Goal: Transaction & Acquisition: Subscribe to service/newsletter

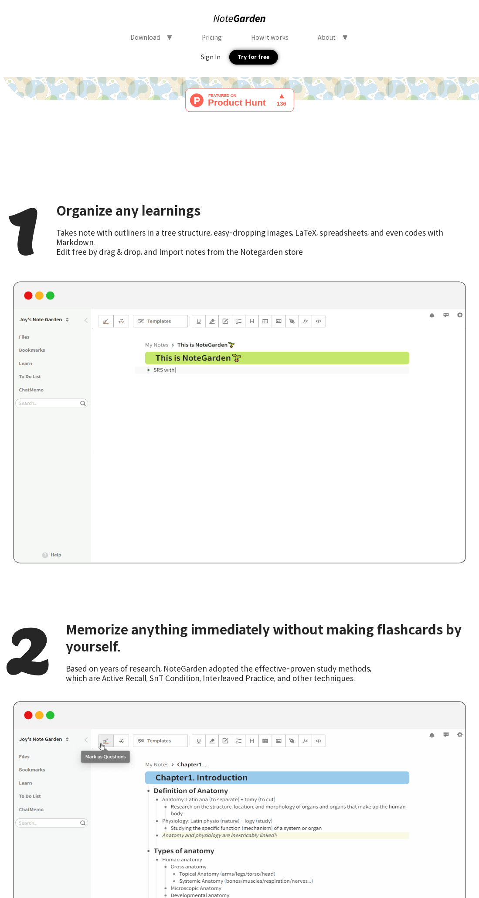
scroll to position [1089, 0]
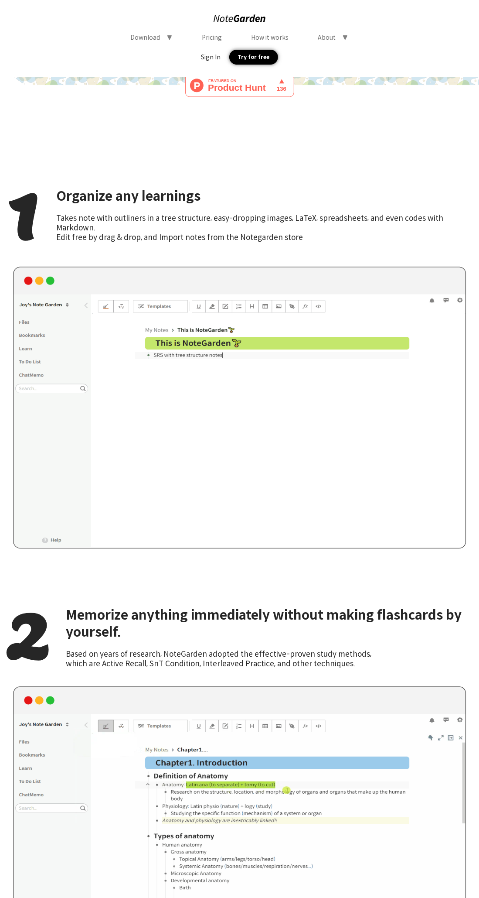
click at [37, 625] on div "2" at bounding box center [29, 634] width 47 height 85
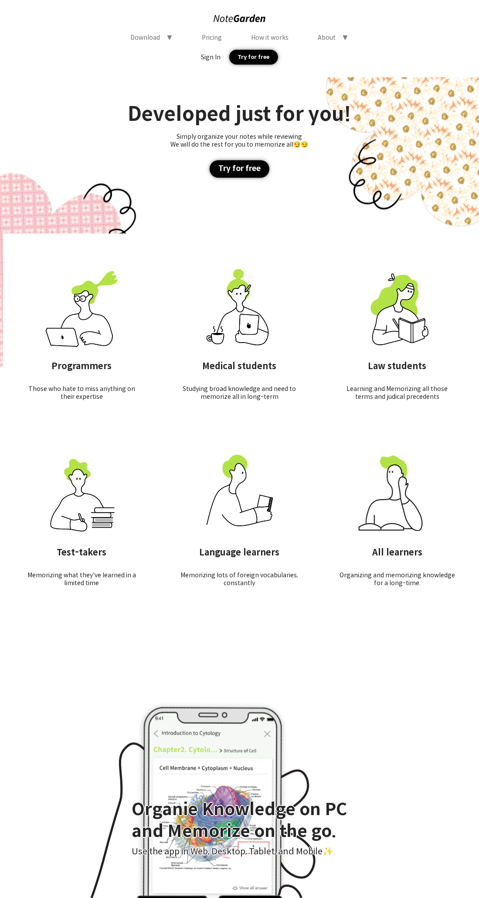
scroll to position [2911, 0]
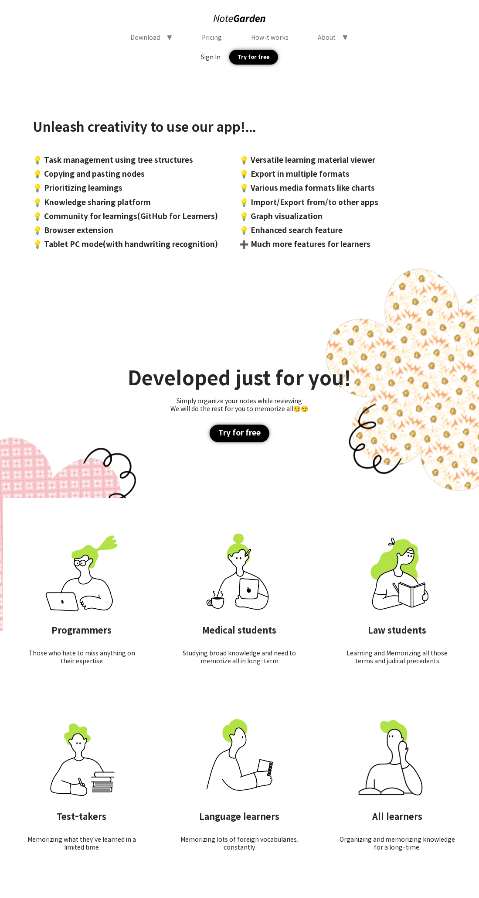
scroll to position [2634, 0]
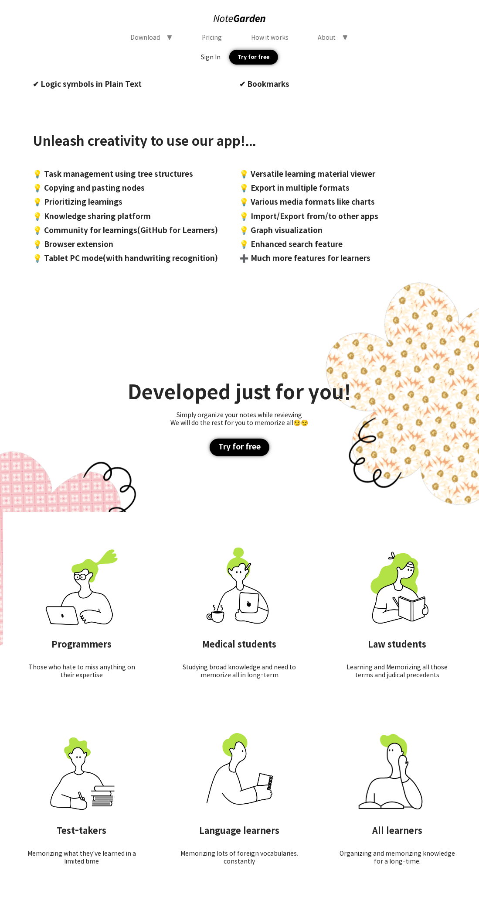
click at [229, 438] on div "Try for free" at bounding box center [240, 446] width 60 height 17
